Goal: Task Accomplishment & Management: Manage account settings

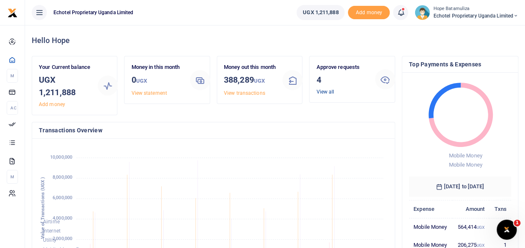
click at [332, 91] on link "View all" at bounding box center [325, 92] width 18 height 6
click at [327, 89] on link "View all" at bounding box center [325, 92] width 18 height 6
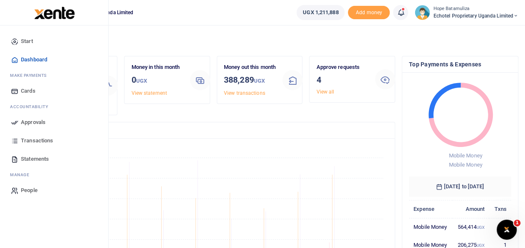
click at [42, 121] on span "Approvals" at bounding box center [33, 122] width 25 height 8
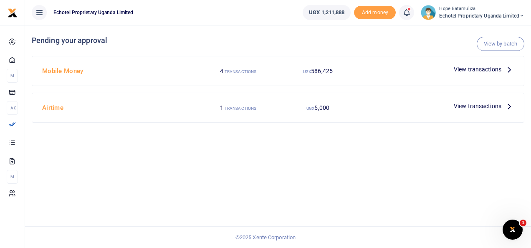
click at [512, 67] on icon at bounding box center [509, 69] width 9 height 9
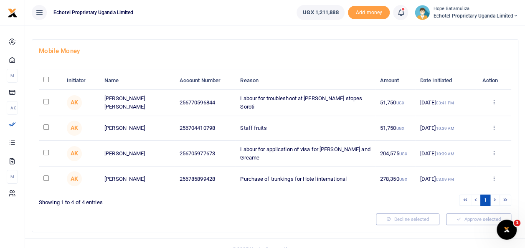
scroll to position [42, 0]
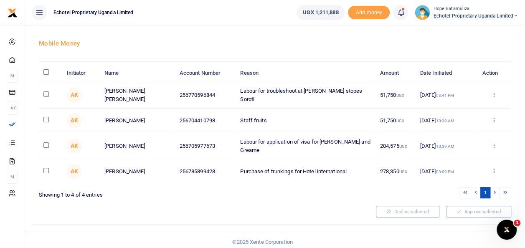
click at [45, 168] on input "checkbox" at bounding box center [45, 170] width 5 height 5
checkbox input "true"
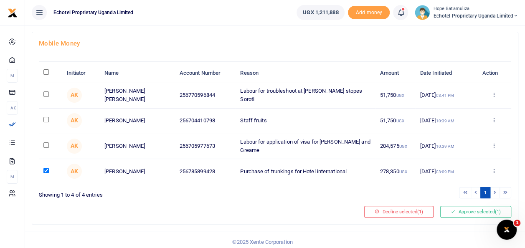
click at [43, 142] on input "checkbox" at bounding box center [45, 144] width 5 height 5
checkbox input "true"
click at [47, 117] on input "checkbox" at bounding box center [45, 119] width 5 height 5
checkbox input "true"
click at [45, 92] on input "checkbox" at bounding box center [45, 93] width 5 height 5
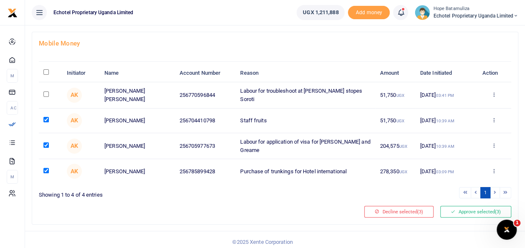
checkbox input "true"
click at [471, 206] on button "Approve selected (4)" at bounding box center [475, 212] width 71 height 12
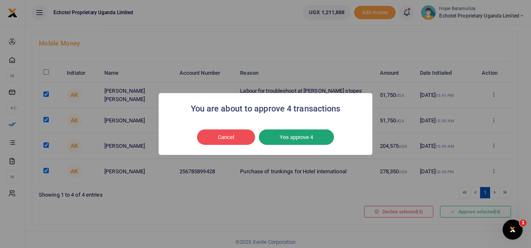
click at [296, 135] on button "Yes approve 4" at bounding box center [296, 138] width 75 height 16
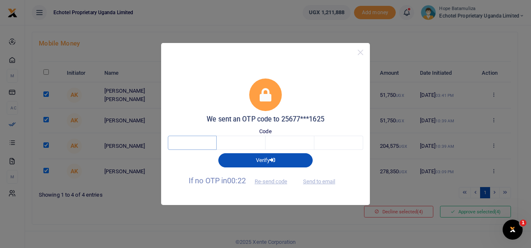
click at [211, 145] on input "text" at bounding box center [192, 143] width 49 height 14
type input "5"
type input "0"
type input "3"
type input "0"
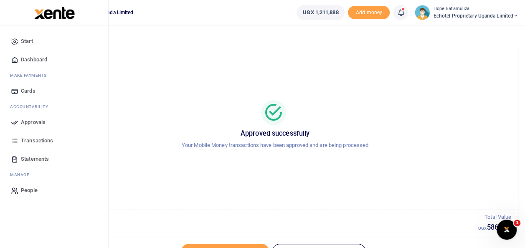
click at [30, 120] on span "Approvals" at bounding box center [33, 122] width 25 height 8
click at [34, 120] on span "Approvals" at bounding box center [33, 122] width 25 height 8
click at [40, 119] on span "Approvals" at bounding box center [33, 122] width 25 height 8
click at [37, 123] on span "Approvals" at bounding box center [33, 122] width 25 height 8
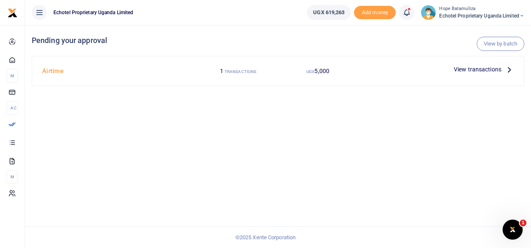
click at [510, 69] on icon at bounding box center [509, 69] width 9 height 9
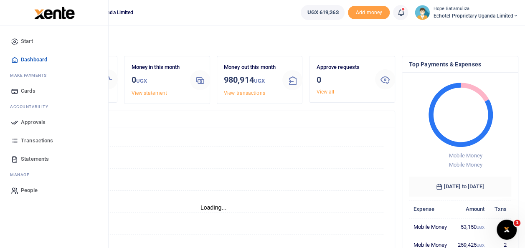
scroll to position [7, 7]
click at [47, 122] on link "Approvals" at bounding box center [54, 122] width 95 height 18
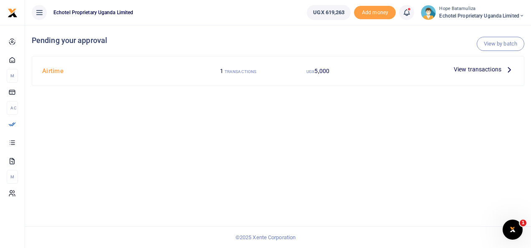
click at [511, 69] on icon at bounding box center [509, 69] width 9 height 9
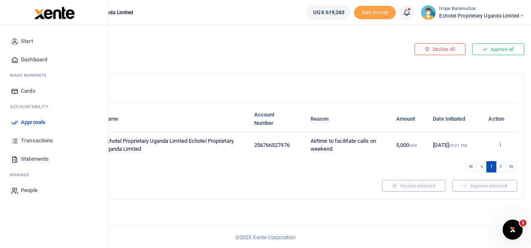
click at [40, 124] on span "Approvals" at bounding box center [33, 122] width 25 height 8
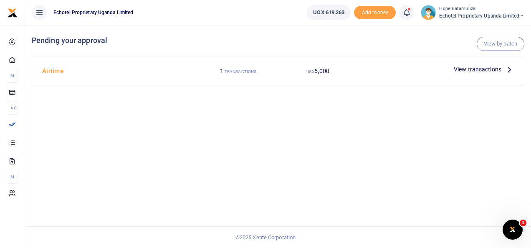
click at [507, 65] on icon at bounding box center [509, 69] width 9 height 9
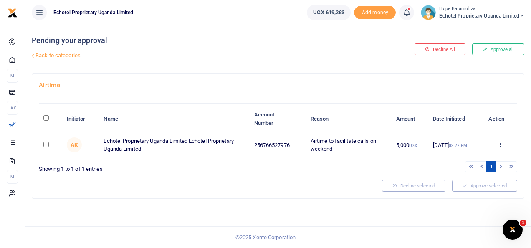
click at [43, 141] on td at bounding box center [50, 144] width 23 height 25
click at [47, 145] on input "checkbox" at bounding box center [45, 144] width 5 height 5
checkbox input "true"
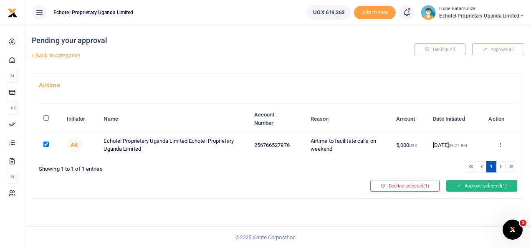
click at [474, 185] on button "Approve selected (1)" at bounding box center [482, 186] width 71 height 12
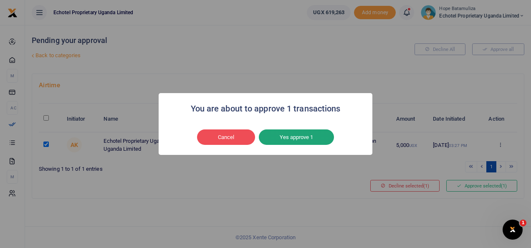
click at [304, 138] on button "Yes approve 1" at bounding box center [296, 138] width 75 height 16
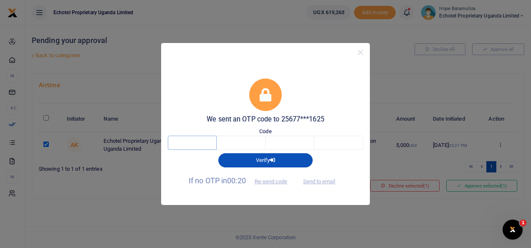
click at [190, 141] on input "text" at bounding box center [192, 143] width 49 height 14
type input "1"
type input "9"
type input "1"
type input "0"
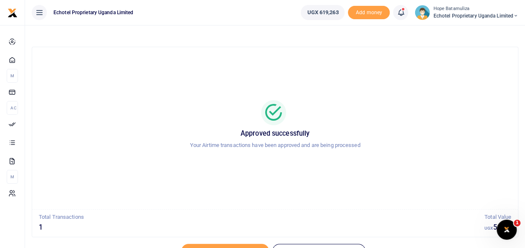
click at [516, 16] on icon at bounding box center [515, 16] width 5 height 6
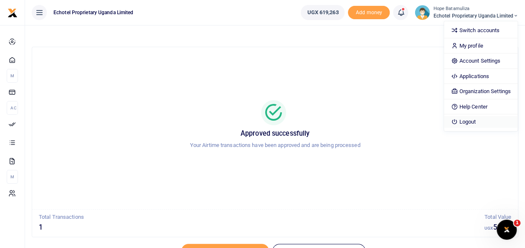
click at [473, 121] on link "Logout" at bounding box center [480, 122] width 73 height 12
